Goal: Check status: Check status

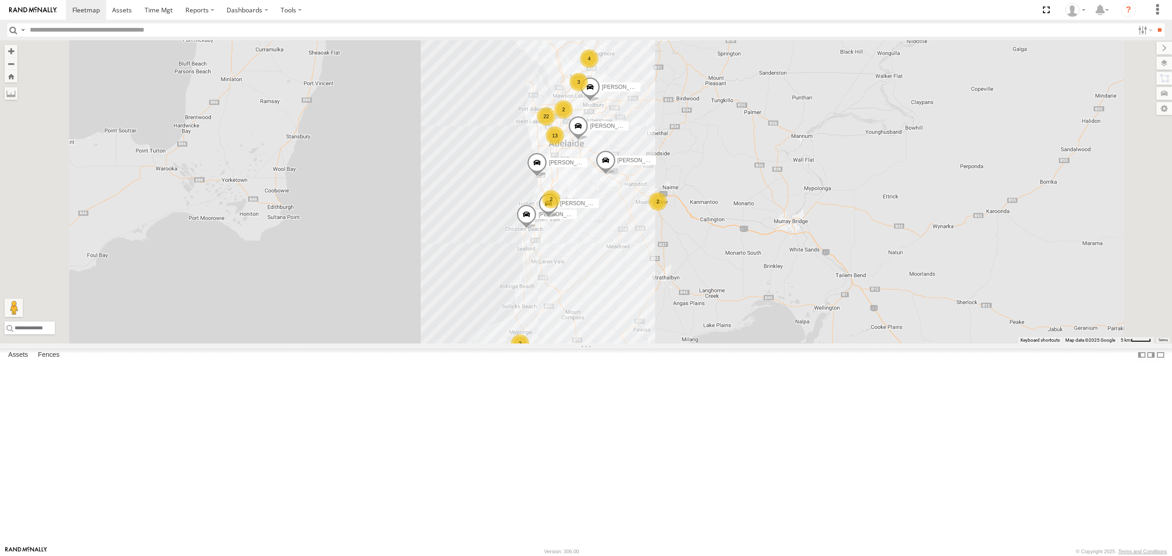
click at [0, 0] on div "All Assets" at bounding box center [0, 0] width 0 height 0
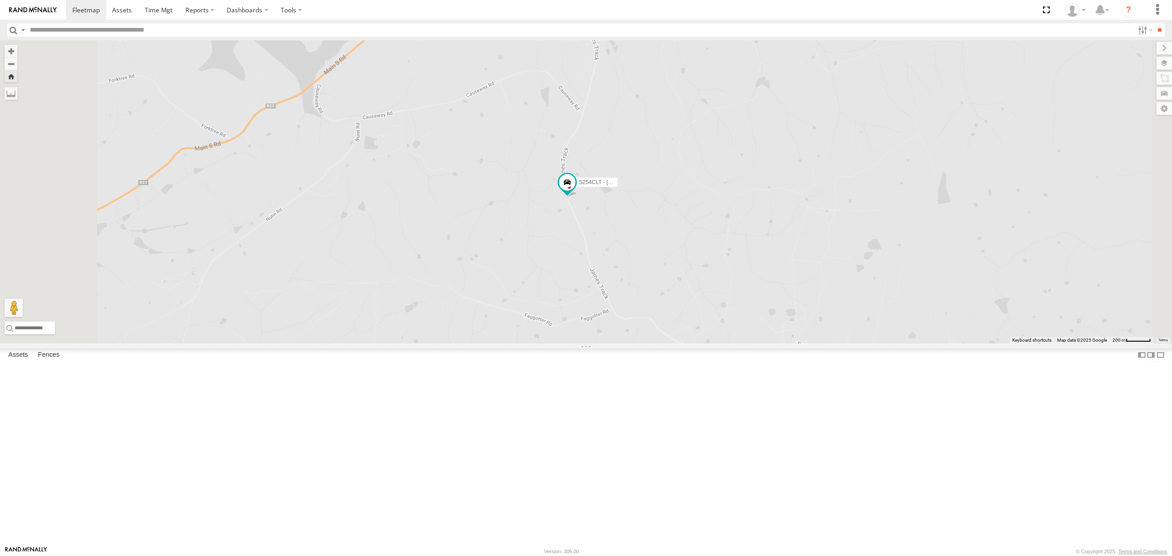
click at [0, 0] on div "All Assets" at bounding box center [0, 0] width 0 height 0
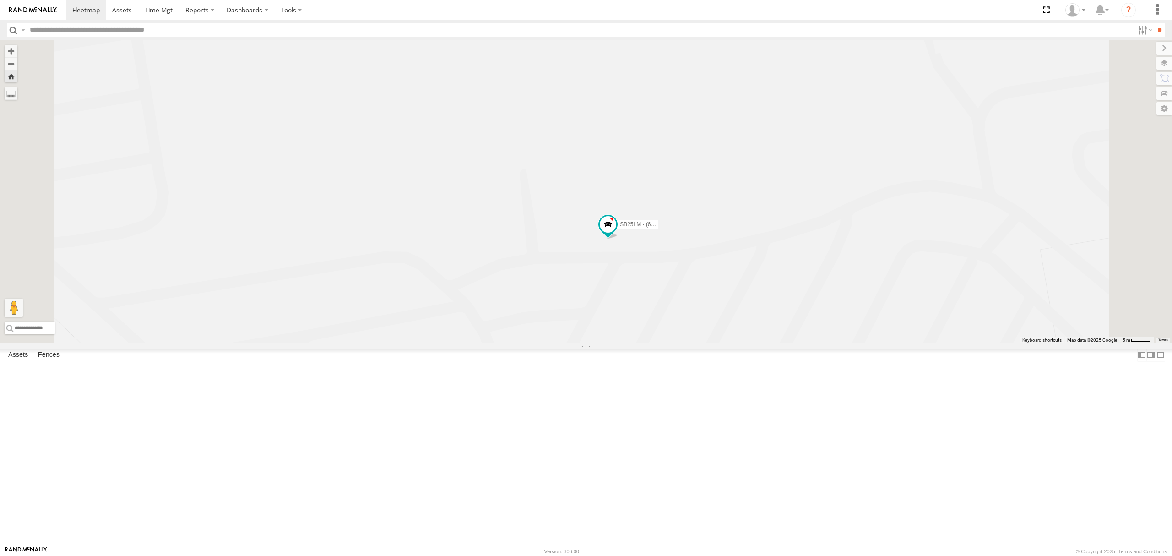
click at [0, 0] on div "S254CLT - [PERSON_NAME]" at bounding box center [0, 0] width 0 height 0
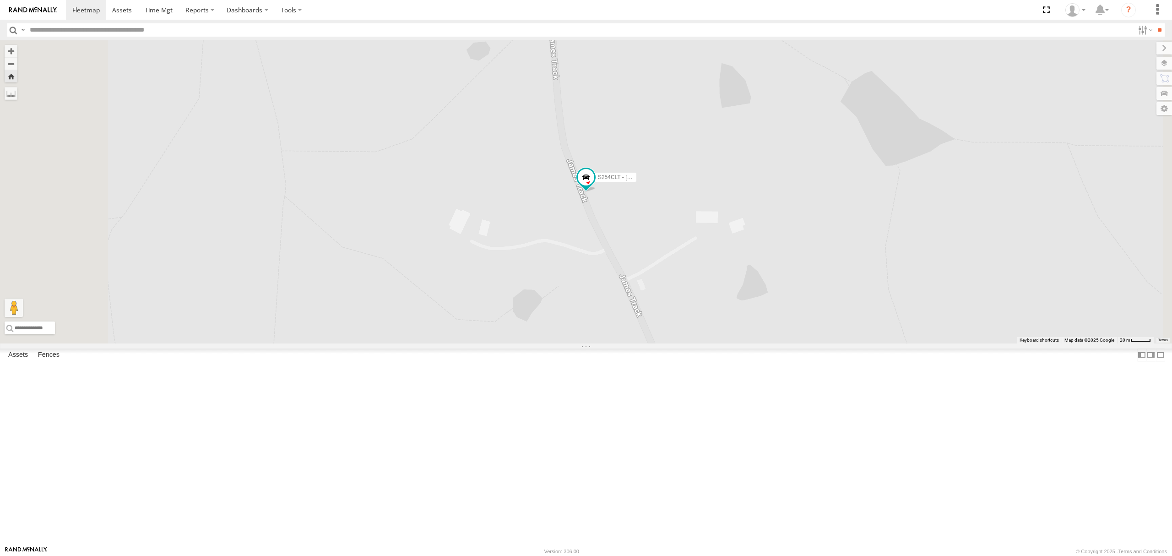
click at [0, 0] on div at bounding box center [0, 0] width 0 height 0
click at [0, 0] on div "S264CKI - Fridge It Crafter" at bounding box center [0, 0] width 0 height 0
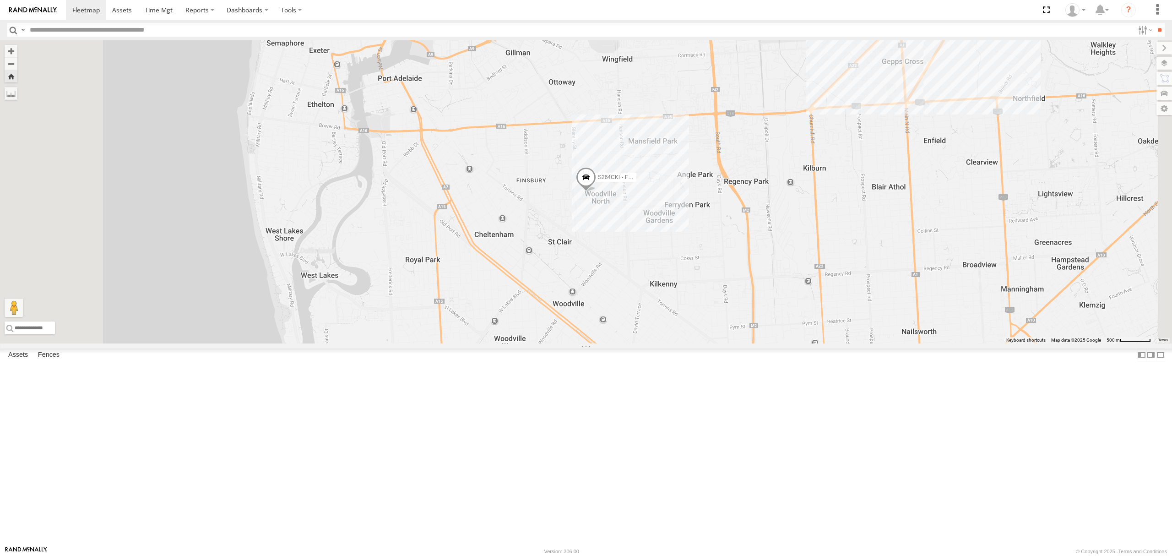
click at [0, 0] on div "12.3" at bounding box center [0, 0] width 0 height 0
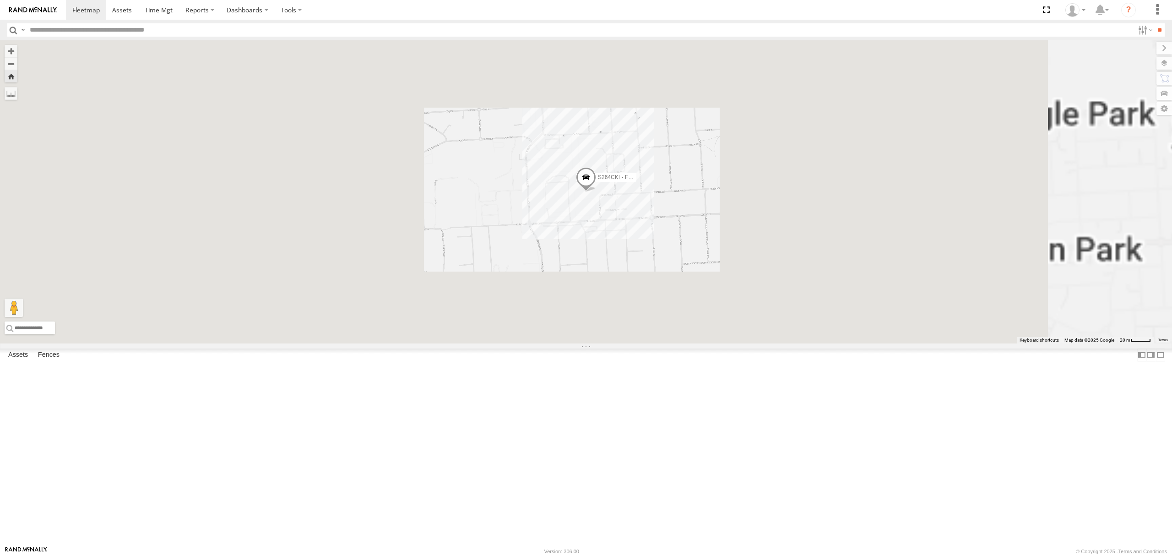
click at [0, 0] on div "SB25LM - (6P HINO) R6 All Assets" at bounding box center [0, 0] width 0 height 0
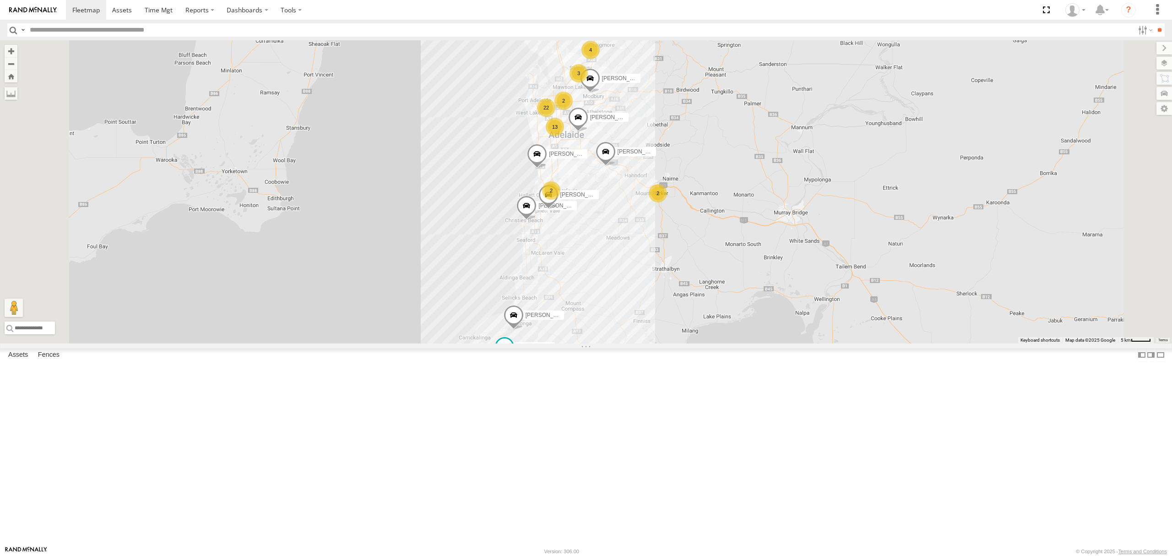
click at [0, 0] on div "SB25LM - (6P HINO) R6 All Assets" at bounding box center [0, 0] width 0 height 0
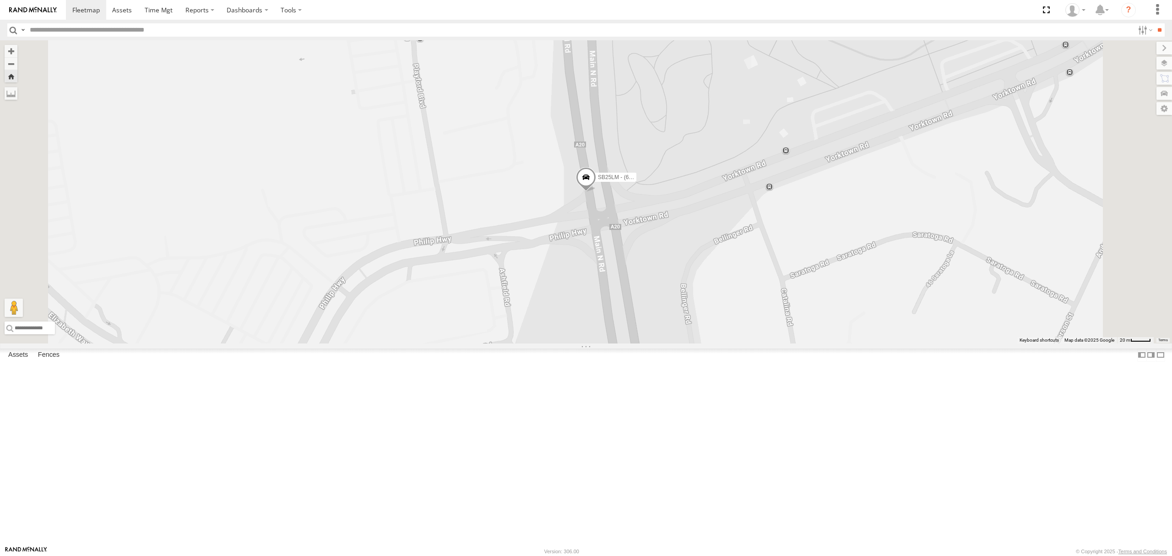
click at [0, 0] on div "S254CLT - [PERSON_NAME] All Assets" at bounding box center [0, 0] width 0 height 0
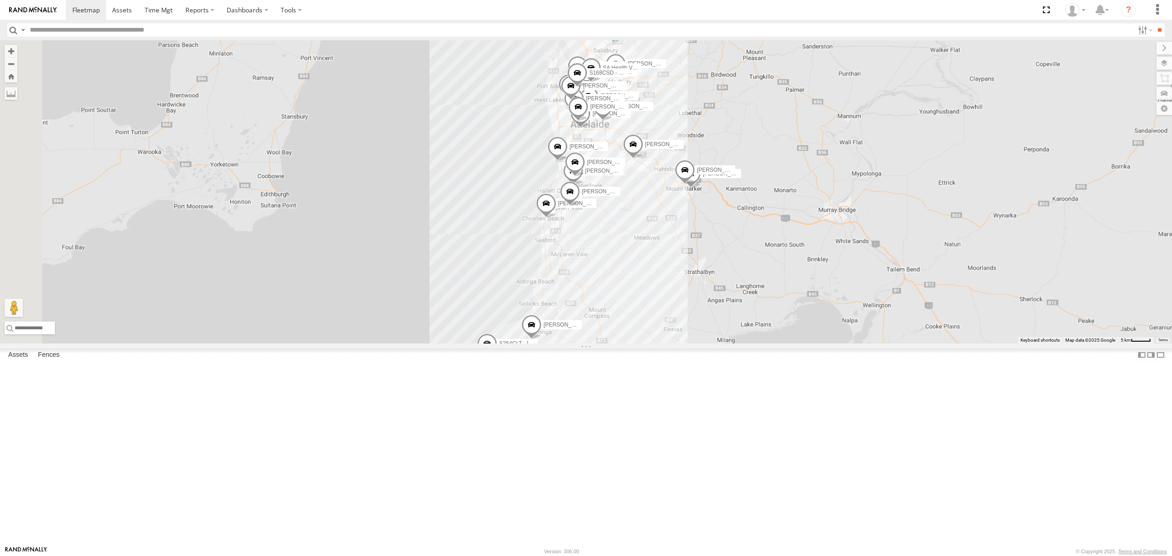
click at [0, 0] on div "S254CLT - [PERSON_NAME]" at bounding box center [0, 0] width 0 height 0
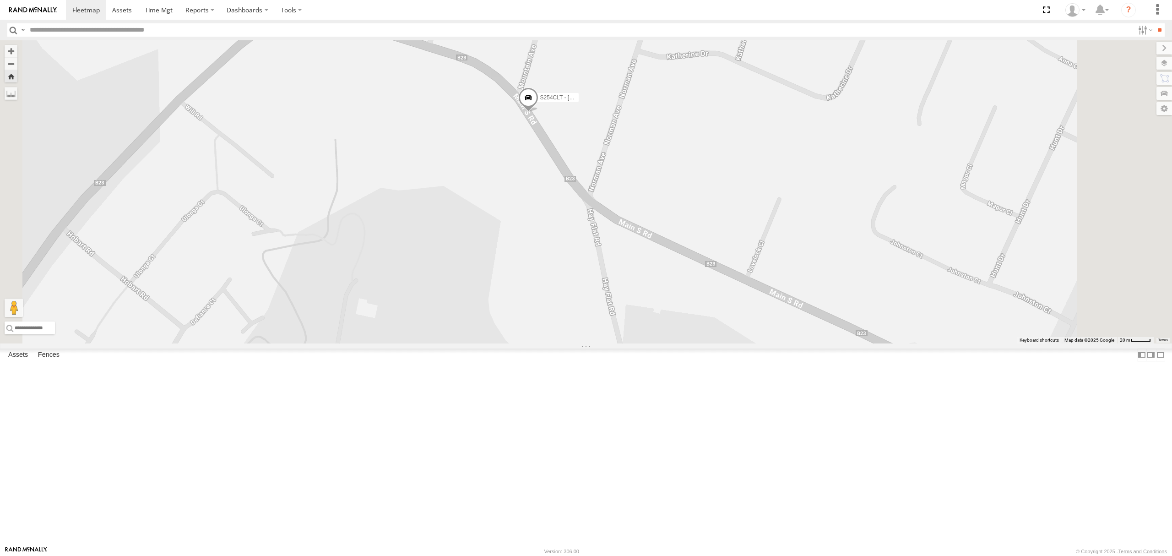
click at [0, 0] on div "SB26LM - (3P HINO) R7" at bounding box center [0, 0] width 0 height 0
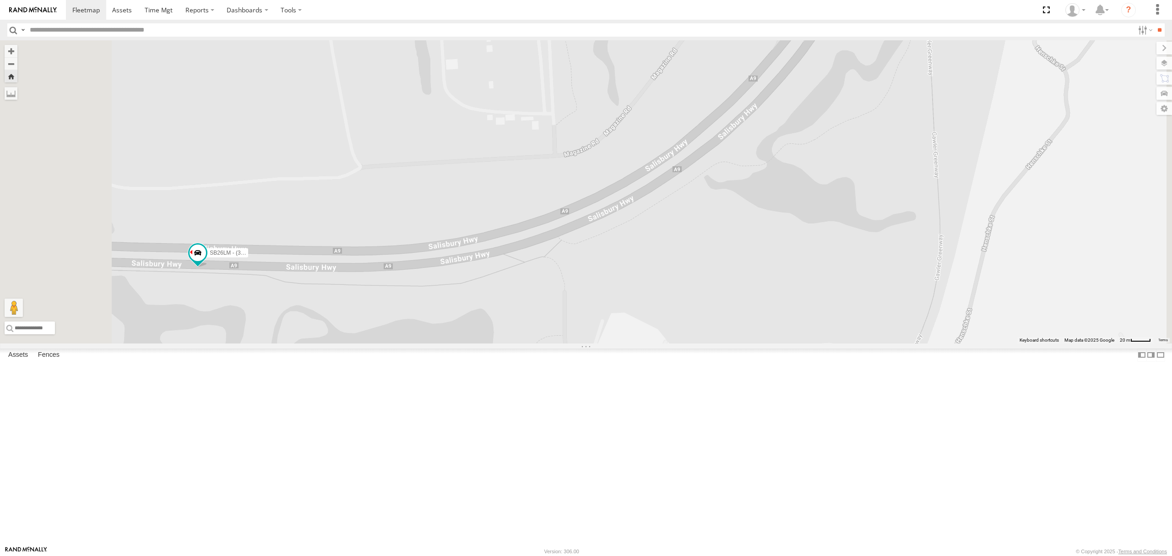
drag, startPoint x: 492, startPoint y: 210, endPoint x: 786, endPoint y: 156, distance: 298.2
click at [786, 156] on div "SB26LM - (3P HINO) R7" at bounding box center [586, 191] width 1172 height 303
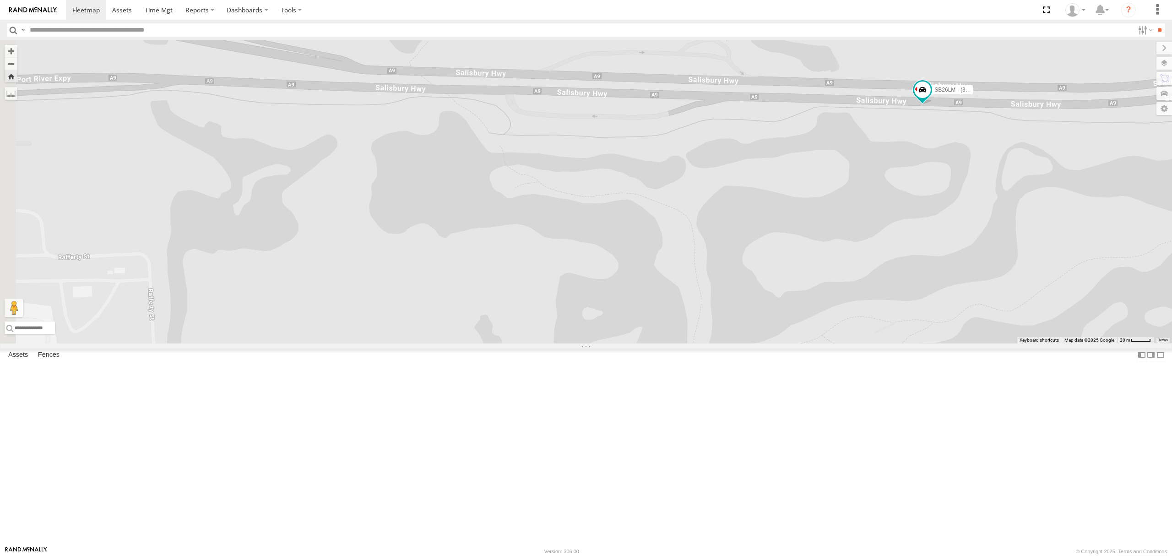
click at [0, 0] on div "S678CGD - Fridge It Sprinter All Assets" at bounding box center [0, 0] width 0 height 0
